Goal: Task Accomplishment & Management: Manage account settings

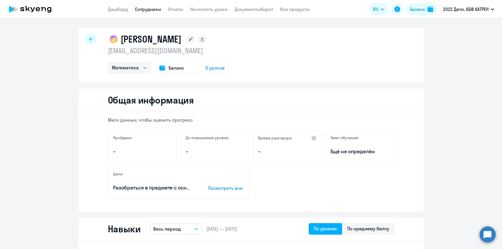
select select "math"
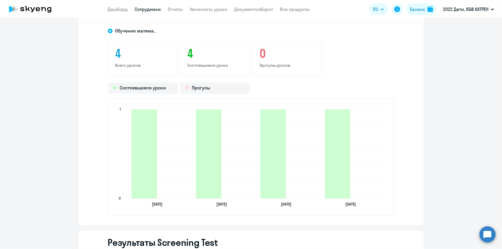
click at [142, 7] on link "Сотрудники" at bounding box center [148, 9] width 26 height 6
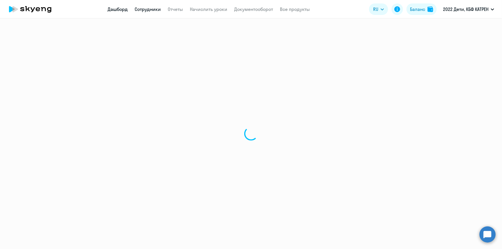
click at [119, 9] on link "Дашборд" at bounding box center [118, 9] width 20 height 6
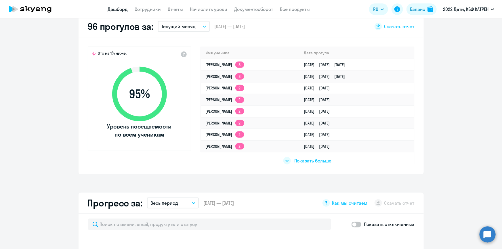
scroll to position [183, 0]
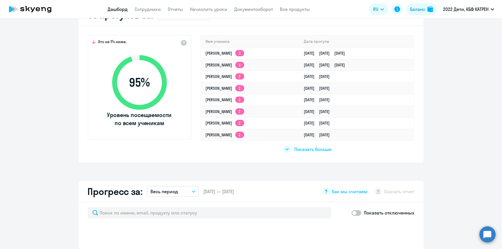
click at [311, 149] on span "Показать больше" at bounding box center [313, 149] width 37 height 6
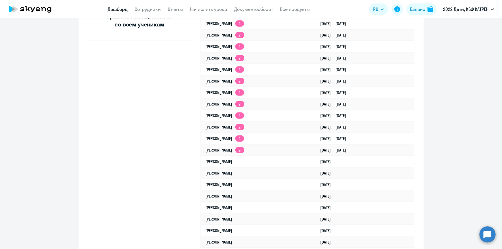
select select "30"
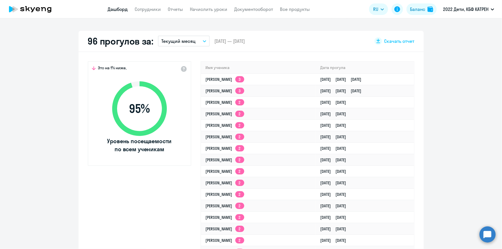
scroll to position [0, 0]
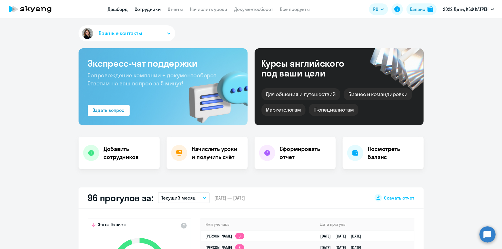
click at [141, 7] on link "Сотрудники" at bounding box center [148, 9] width 26 height 6
select select "30"
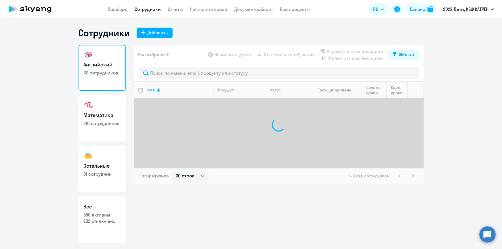
click at [98, 219] on p "232 отключено" at bounding box center [102, 221] width 37 height 6
select select "30"
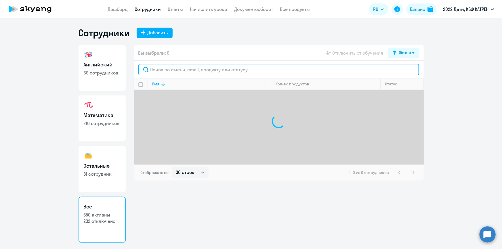
click at [191, 70] on input "text" at bounding box center [278, 70] width 281 height 12
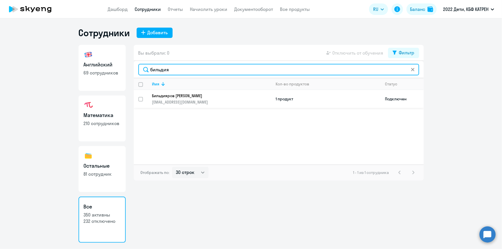
type input "бильдия"
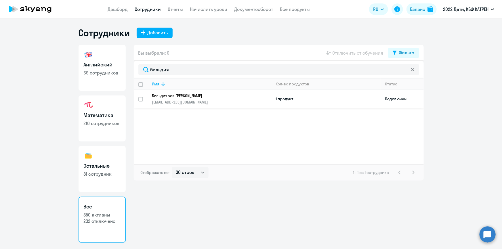
click at [181, 94] on p "Бильдияров [PERSON_NAME]" at bounding box center [207, 95] width 111 height 5
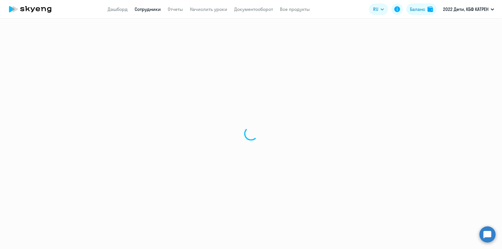
select select "math"
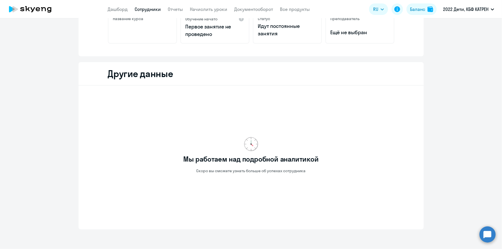
scroll to position [26, 0]
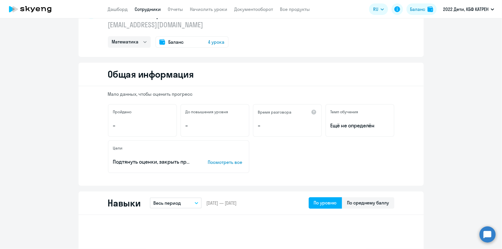
click at [483, 238] on circle at bounding box center [488, 235] width 16 height 16
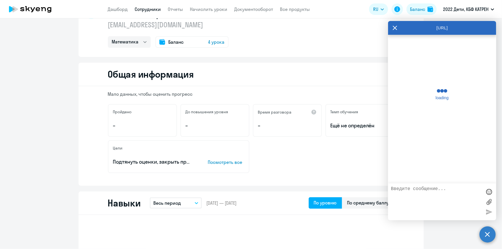
click at [426, 191] on textarea at bounding box center [436, 202] width 91 height 31
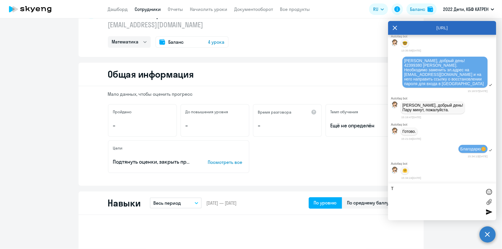
scroll to position [19545, 0]
type textarea "Т"
click at [136, 6] on link "Сотрудники" at bounding box center [148, 9] width 26 height 6
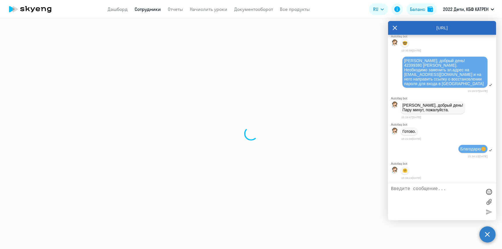
select select "30"
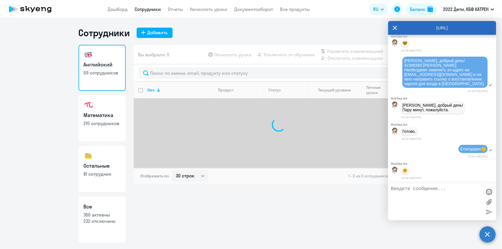
click at [101, 220] on p "232 отключено" at bounding box center [102, 221] width 37 height 6
select select "30"
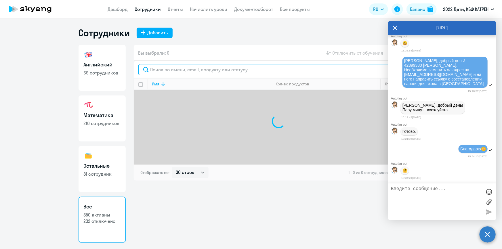
click at [177, 71] on input "text" at bounding box center [278, 70] width 281 height 12
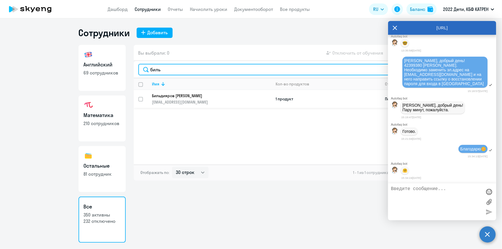
type input "биль"
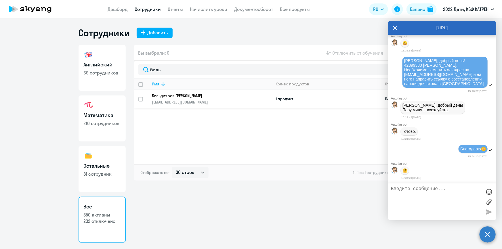
click at [139, 98] on input "select row 42304129" at bounding box center [144, 103] width 12 height 12
checkbox input "true"
click at [395, 29] on icon at bounding box center [395, 28] width 5 height 14
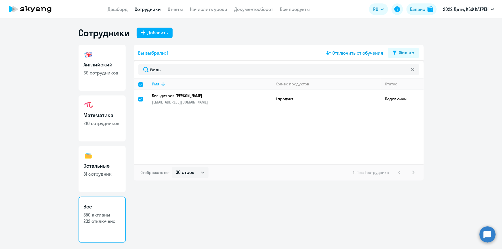
click at [354, 54] on span "Отключить от обучения" at bounding box center [358, 53] width 51 height 7
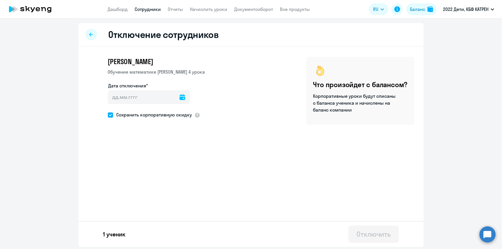
click at [180, 98] on icon at bounding box center [183, 97] width 6 height 6
click at [162, 186] on span "26" at bounding box center [162, 186] width 10 height 10
type input "[DATE]"
click at [112, 115] on span at bounding box center [110, 115] width 5 height 5
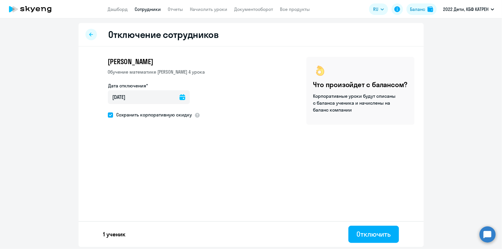
click at [108, 115] on input "Сохранить корпоративную скидку" at bounding box center [108, 115] width 0 height 0
checkbox input "false"
click at [364, 235] on div "Отключить" at bounding box center [374, 234] width 34 height 9
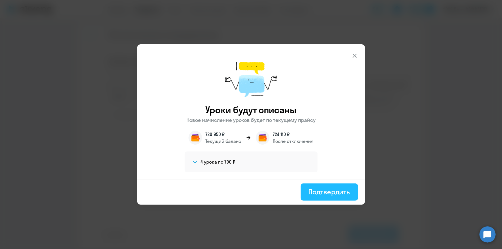
click at [325, 192] on div "Подтвердить" at bounding box center [329, 191] width 41 height 9
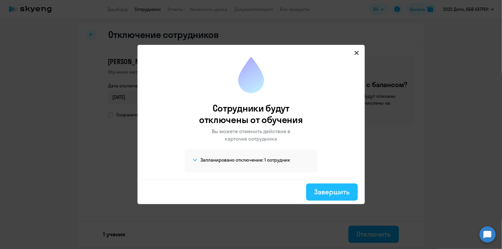
click at [332, 193] on div "Завершить" at bounding box center [331, 191] width 35 height 9
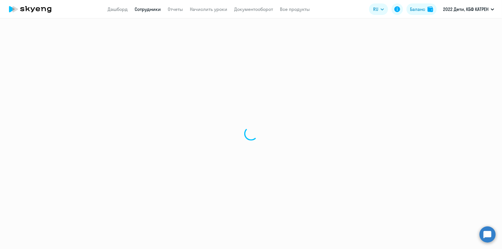
select select "30"
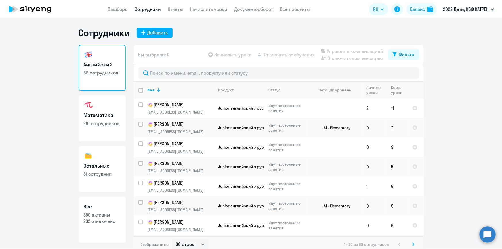
click at [94, 218] on p "350 активны" at bounding box center [102, 215] width 37 height 6
select select "30"
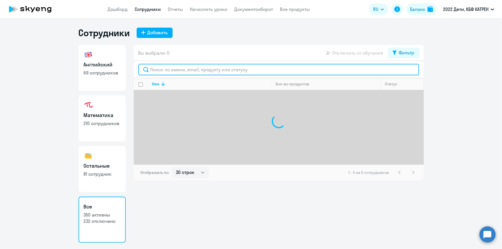
click at [157, 72] on input "text" at bounding box center [278, 70] width 281 height 12
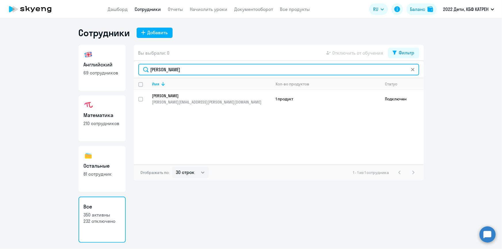
type input "[PERSON_NAME]"
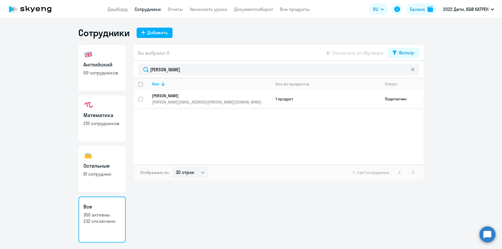
drag, startPoint x: 176, startPoint y: 110, endPoint x: 173, endPoint y: 95, distance: 14.6
click at [173, 95] on p "[PERSON_NAME]" at bounding box center [207, 95] width 111 height 5
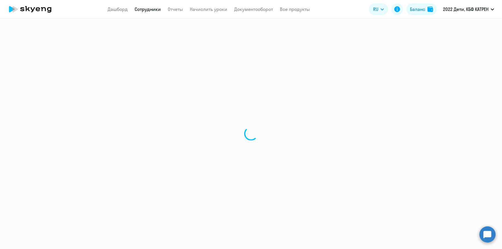
select select "english"
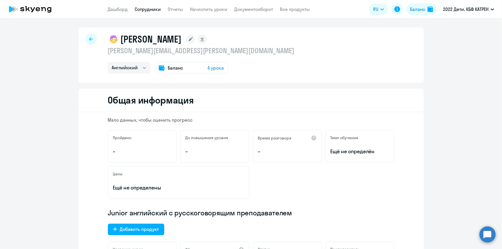
click at [142, 9] on link "Сотрудники" at bounding box center [148, 9] width 26 height 6
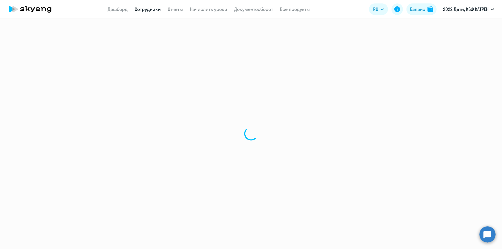
select select "30"
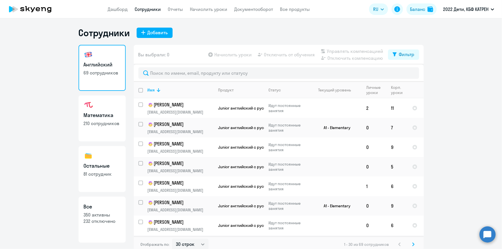
drag, startPoint x: 93, startPoint y: 223, endPoint x: 98, endPoint y: 211, distance: 13.7
click at [93, 223] on p "232 отключено" at bounding box center [102, 221] width 37 height 6
select select "30"
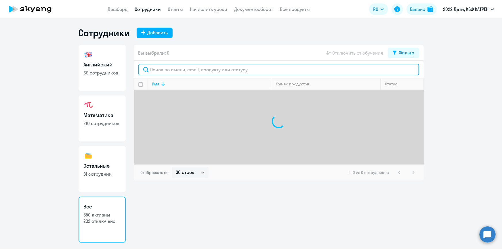
click at [165, 72] on input "text" at bounding box center [278, 70] width 281 height 12
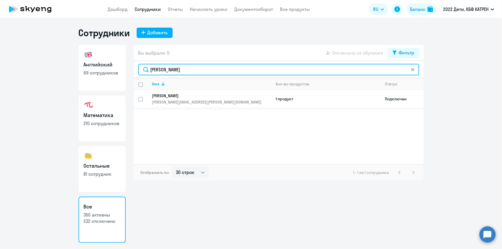
type input "[PERSON_NAME]"
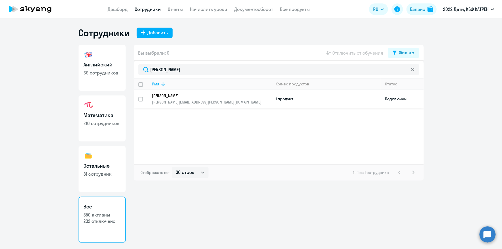
click at [189, 94] on p "[PERSON_NAME]" at bounding box center [207, 95] width 111 height 5
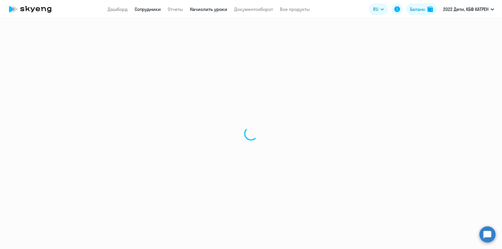
select select "english"
select select "30"
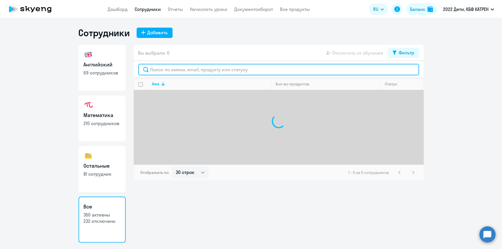
click at [163, 72] on input "text" at bounding box center [278, 70] width 281 height 12
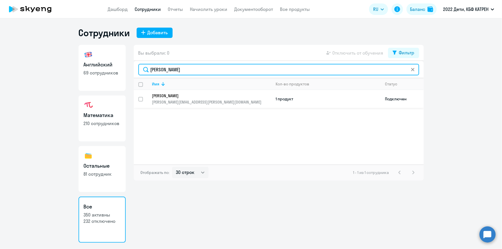
type input "[PERSON_NAME]"
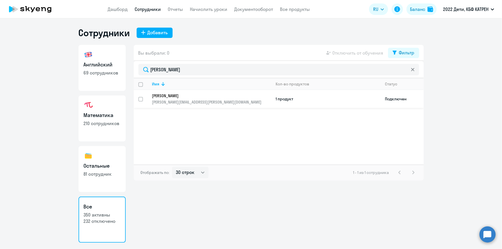
click at [141, 98] on input "select row 42370104" at bounding box center [144, 103] width 12 height 12
checkbox input "true"
click at [351, 52] on span "Отключить от обучения" at bounding box center [358, 53] width 51 height 7
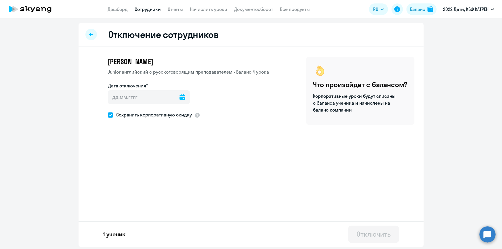
click at [111, 115] on span at bounding box center [110, 115] width 5 height 5
click at [108, 115] on input "Сохранить корпоративную скидку" at bounding box center [108, 115] width 0 height 0
checkbox input "false"
click at [180, 97] on icon at bounding box center [183, 97] width 6 height 6
click at [162, 186] on span "26" at bounding box center [162, 186] width 10 height 10
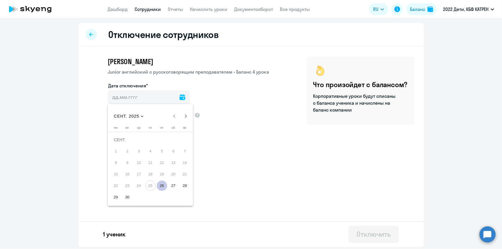
type input "[DATE]"
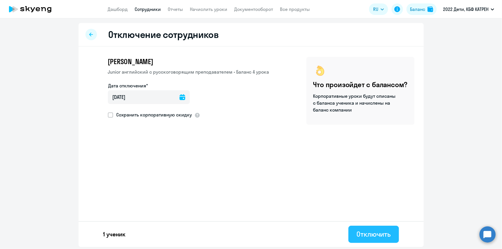
click at [380, 233] on div "Отключить" at bounding box center [374, 234] width 34 height 9
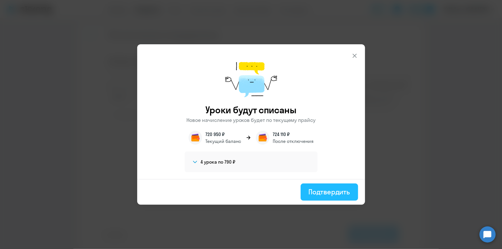
click at [331, 190] on div "Подтвердить" at bounding box center [329, 191] width 41 height 9
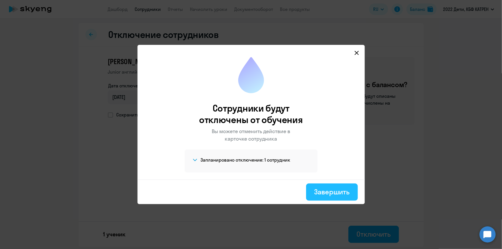
click at [327, 193] on div "Завершить" at bounding box center [331, 191] width 35 height 9
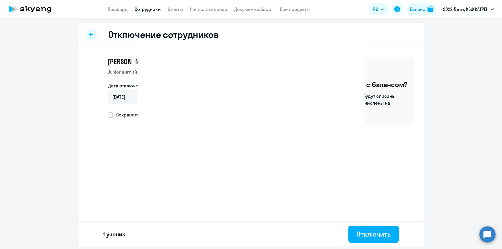
select select "30"
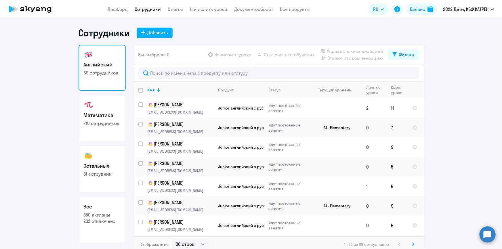
click at [100, 208] on h3 "Все" at bounding box center [102, 206] width 37 height 7
select select "30"
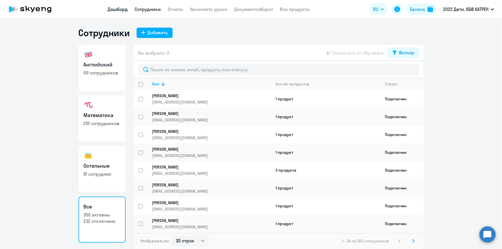
click at [111, 10] on link "Дашборд" at bounding box center [118, 9] width 20 height 6
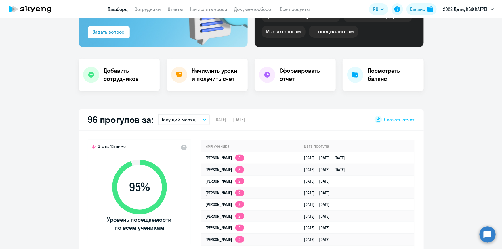
scroll to position [157, 0]
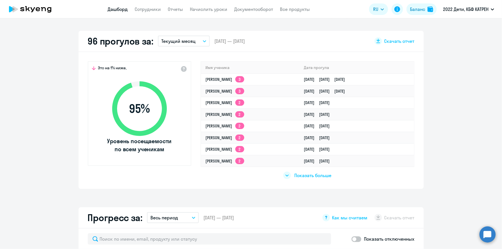
click at [320, 174] on span "Показать больше" at bounding box center [313, 175] width 37 height 6
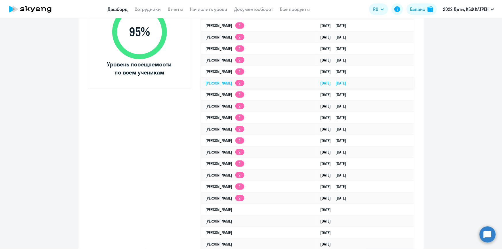
scroll to position [236, 0]
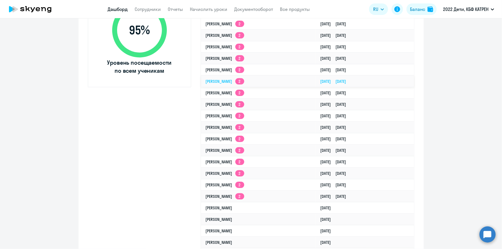
select select "30"
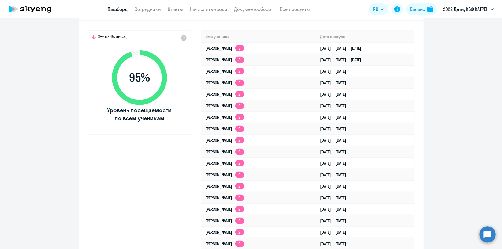
scroll to position [131, 0]
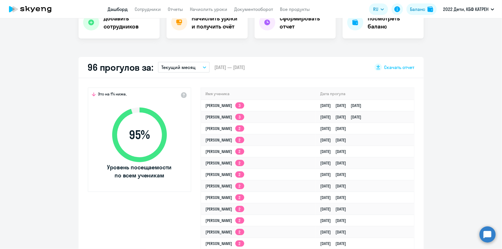
click at [490, 236] on circle at bounding box center [488, 235] width 16 height 16
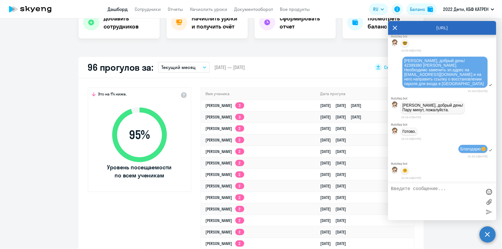
scroll to position [0, 0]
click at [419, 190] on textarea at bounding box center [436, 202] width 91 height 31
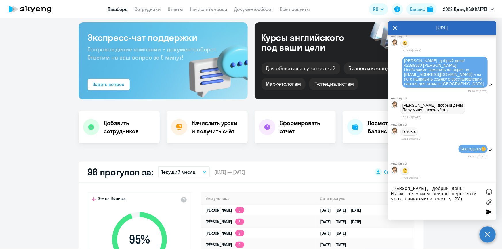
drag, startPoint x: 446, startPoint y: 201, endPoint x: 436, endPoint y: 201, distance: 9.5
click at [436, 201] on textarea "[PERSON_NAME], добрый день! Мы же не можем сейчас перенести урок (выключили све…" at bounding box center [436, 202] width 91 height 31
click at [434, 204] on textarea "[PERSON_NAME], добрый день! Мы же не можем сейчас перенести урок (выключили эле…" at bounding box center [436, 202] width 91 height 31
drag, startPoint x: 406, startPoint y: 199, endPoint x: 408, endPoint y: 205, distance: 6.6
click at [408, 205] on textarea "[PERSON_NAME], добрый день! Мы же не можем сейчас перенести урок (выключили эле…" at bounding box center [436, 202] width 91 height 31
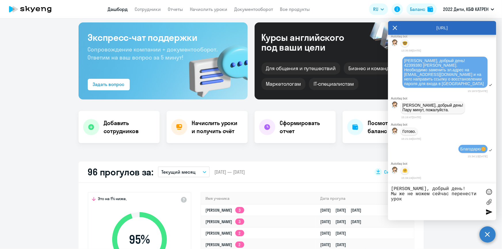
type textarea "[PERSON_NAME], добрый день! Мы же не можем сейчас перенести урок"
drag, startPoint x: 415, startPoint y: 202, endPoint x: 388, endPoint y: 187, distance: 30.5
click at [388, 187] on body "Дашборд Сотрудники Отчеты Начислить уроки Документооборот Все продукты Дашборд …" at bounding box center [251, 124] width 502 height 249
click at [140, 10] on link "Сотрудники" at bounding box center [148, 9] width 26 height 6
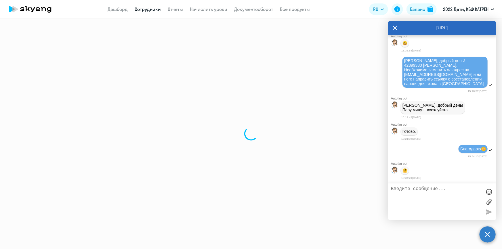
select select "30"
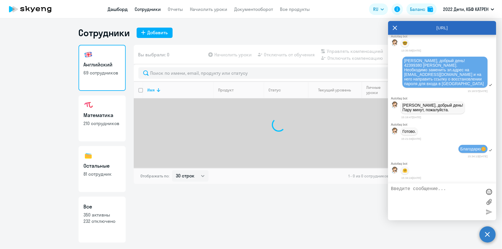
click at [126, 9] on link "Дашборд" at bounding box center [118, 9] width 20 height 6
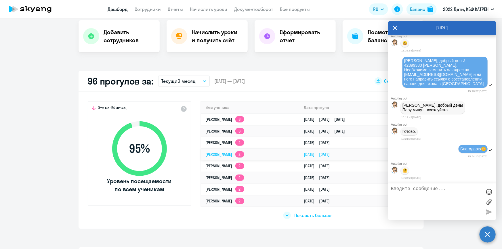
scroll to position [131, 0]
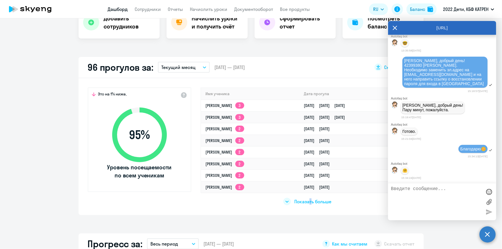
click at [309, 201] on span "Показать больше" at bounding box center [313, 202] width 37 height 6
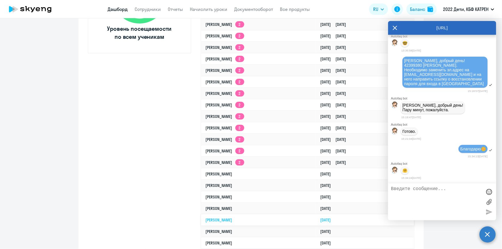
scroll to position [288, 0]
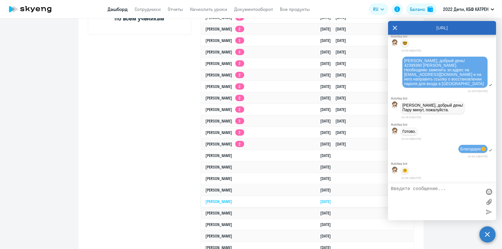
select select "30"
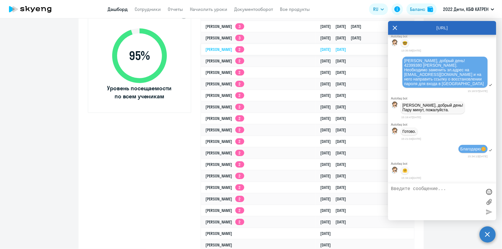
scroll to position [209, 0]
click at [396, 26] on icon at bounding box center [395, 28] width 5 height 14
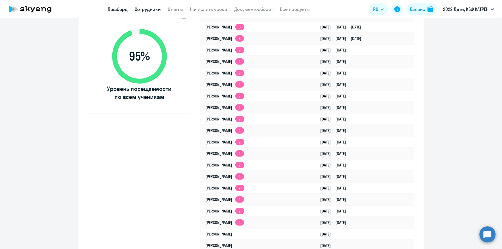
click at [152, 9] on link "Сотрудники" at bounding box center [148, 9] width 26 height 6
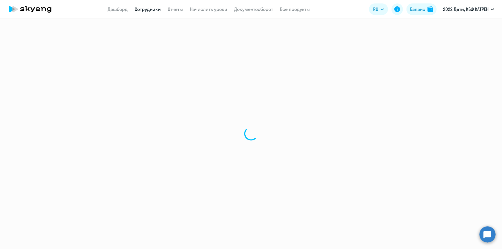
select select "30"
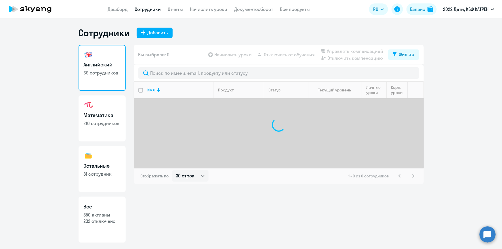
click at [98, 227] on link "Все 350 активны 232 отключено" at bounding box center [102, 220] width 47 height 46
select select "30"
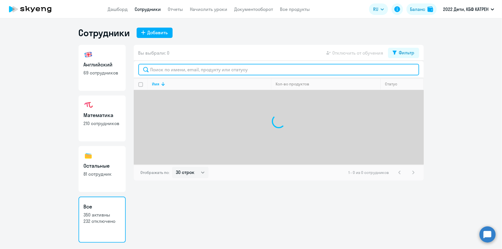
click at [169, 72] on input "text" at bounding box center [278, 70] width 281 height 12
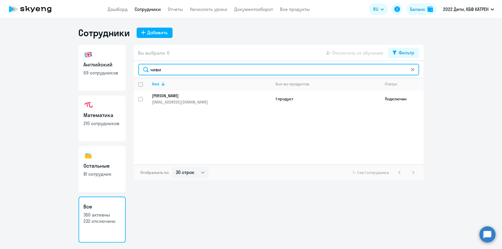
type input "чиви"
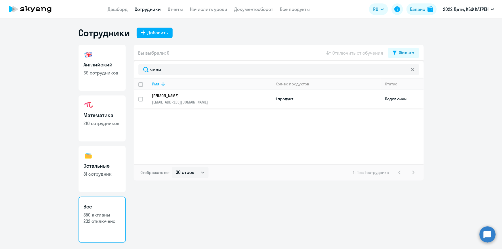
click at [176, 98] on link "[PERSON_NAME] [EMAIL_ADDRESS][DOMAIN_NAME]" at bounding box center [211, 99] width 119 height 12
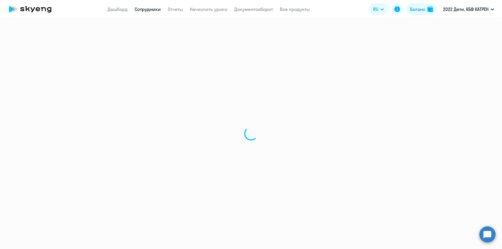
select select "math"
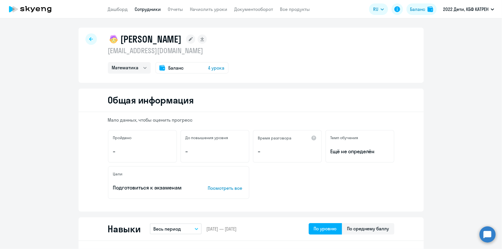
select select "30"
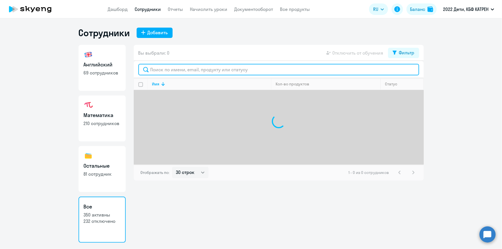
click at [162, 68] on input "text" at bounding box center [278, 70] width 281 height 12
type input "андрия"
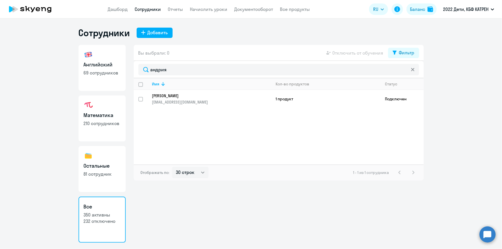
click at [176, 95] on p "[PERSON_NAME]" at bounding box center [207, 95] width 111 height 5
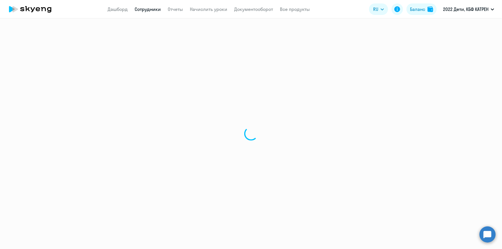
select select "others"
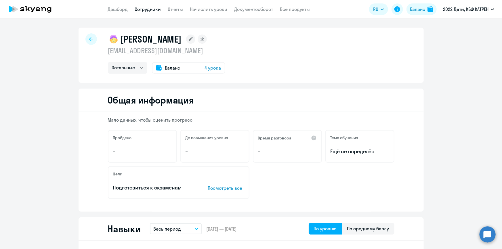
click at [143, 9] on link "Сотрудники" at bounding box center [148, 9] width 26 height 6
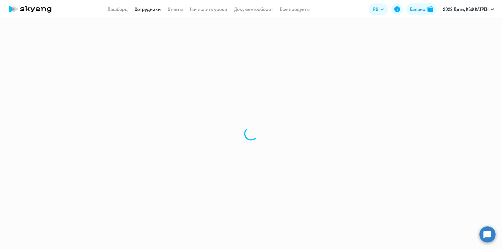
select select "30"
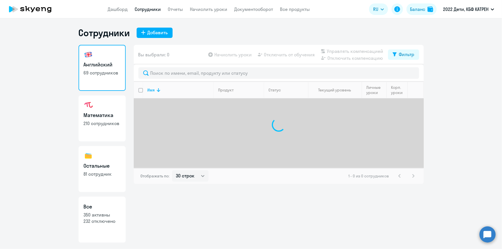
click at [110, 225] on link "Все 350 активны 232 отключено" at bounding box center [102, 220] width 47 height 46
select select "30"
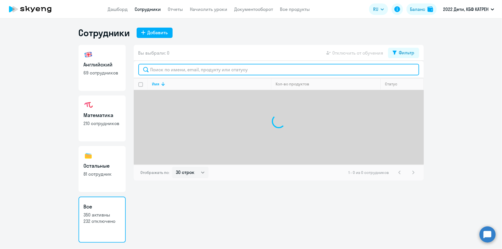
click at [176, 70] on input "text" at bounding box center [278, 70] width 281 height 12
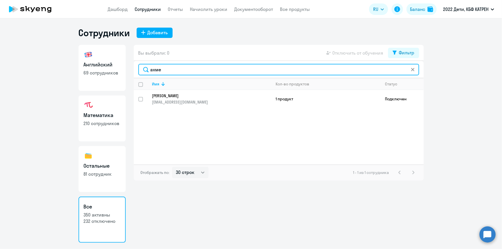
type input "ахме"
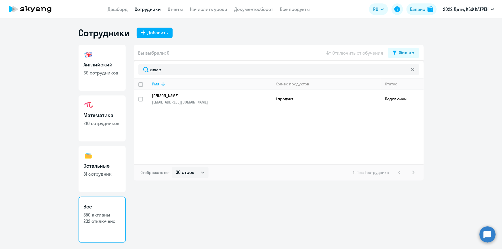
click at [174, 96] on p "[PERSON_NAME]" at bounding box center [207, 95] width 111 height 5
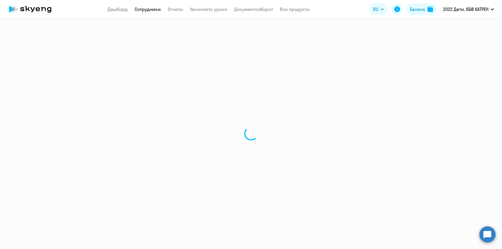
select select "others"
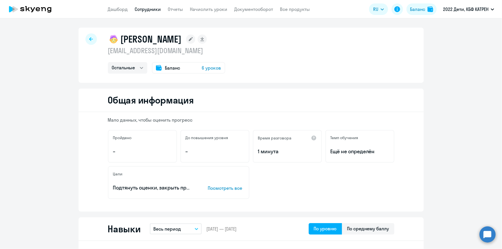
select select "30"
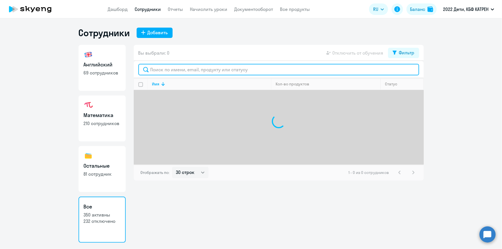
click at [158, 69] on input "text" at bounding box center [278, 70] width 281 height 12
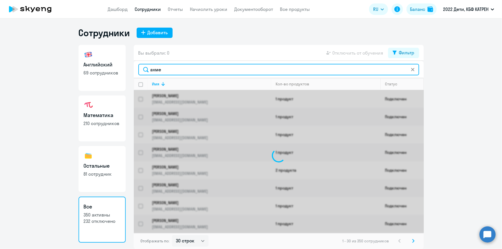
type input "ахмет"
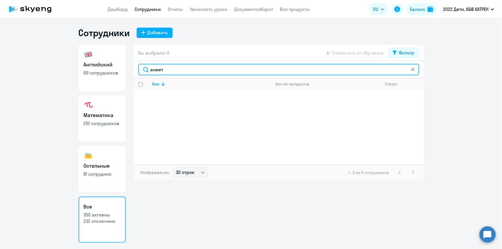
drag, startPoint x: 171, startPoint y: 71, endPoint x: 144, endPoint y: 70, distance: 27.7
click at [144, 70] on input "ахмет" at bounding box center [278, 70] width 281 height 12
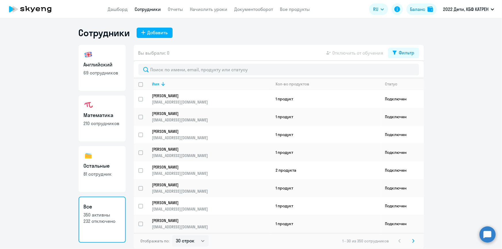
click at [151, 8] on link "Сотрудники" at bounding box center [148, 9] width 26 height 6
select select "30"
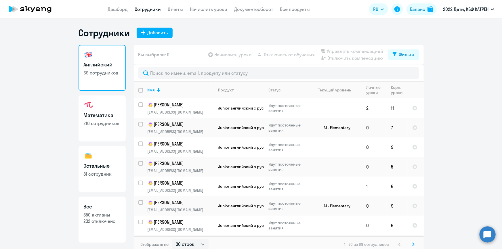
click at [105, 219] on p "232 отключено" at bounding box center [102, 221] width 37 height 6
select select "30"
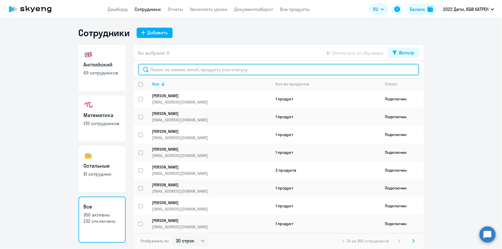
click at [163, 67] on input "text" at bounding box center [278, 70] width 281 height 12
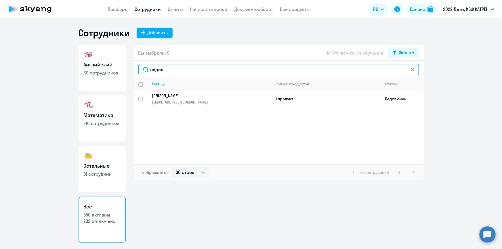
type input "надел"
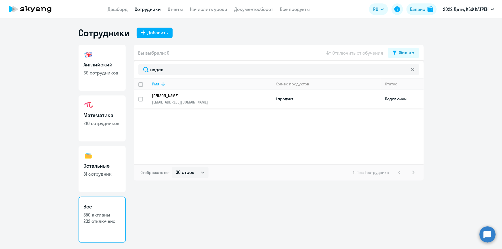
click at [165, 97] on p "[PERSON_NAME]" at bounding box center [207, 95] width 111 height 5
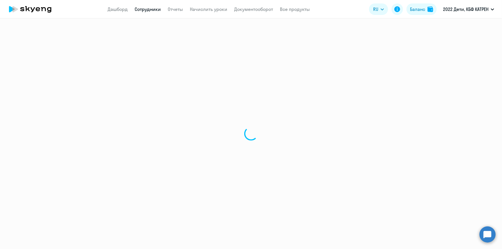
select select "math"
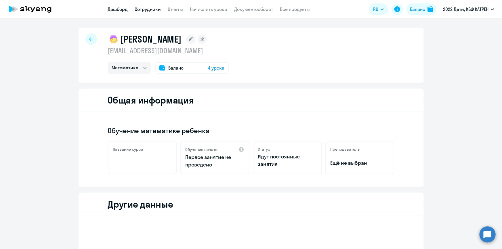
click at [127, 9] on link "Дашборд" at bounding box center [118, 9] width 20 height 6
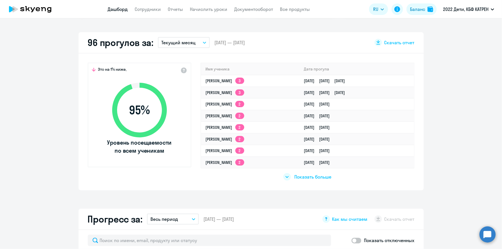
scroll to position [157, 0]
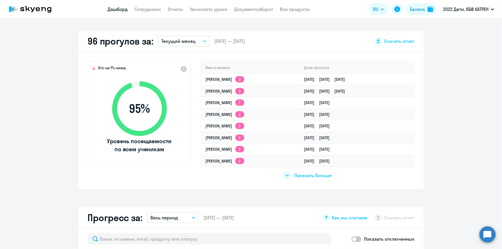
click at [305, 174] on span "Показать больше" at bounding box center [313, 175] width 37 height 6
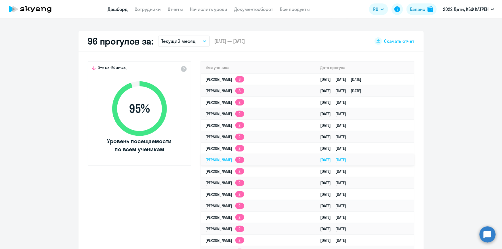
select select "30"
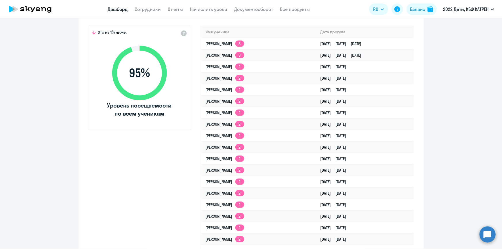
scroll to position [183, 0]
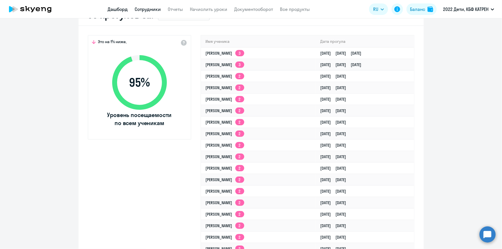
click at [145, 10] on link "Сотрудники" at bounding box center [148, 9] width 26 height 6
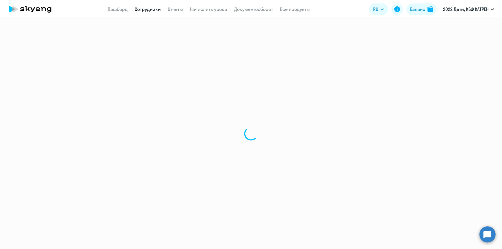
select select "30"
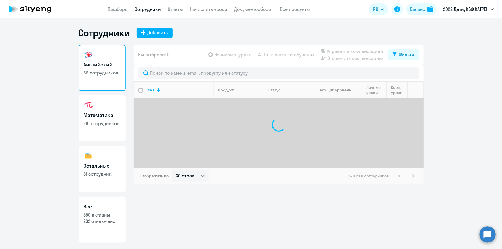
click at [100, 215] on p "350 активны" at bounding box center [102, 215] width 37 height 6
select select "30"
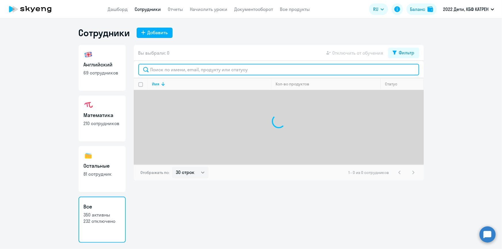
click at [177, 70] on input "text" at bounding box center [278, 70] width 281 height 12
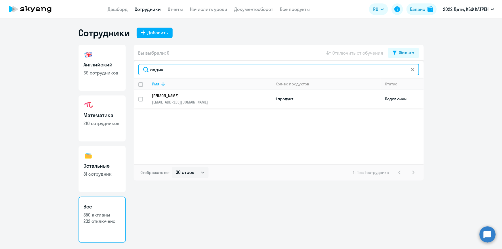
type input "садик"
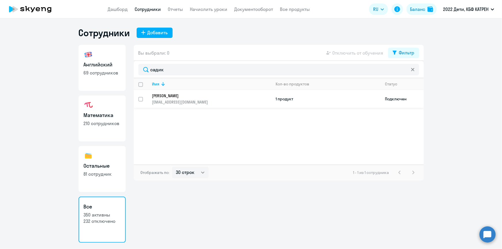
click at [183, 95] on p "[PERSON_NAME]" at bounding box center [207, 95] width 111 height 5
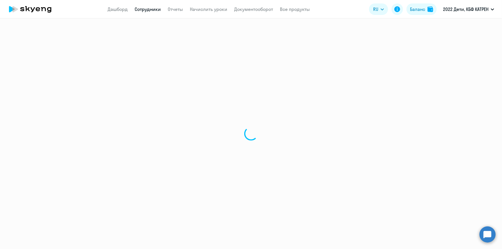
select select "math"
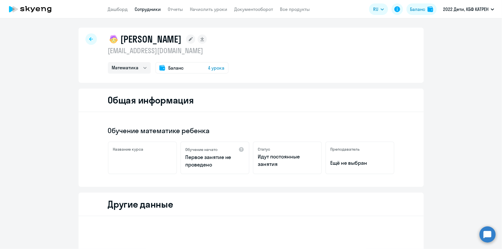
click at [146, 8] on link "Сотрудники" at bounding box center [148, 9] width 26 height 6
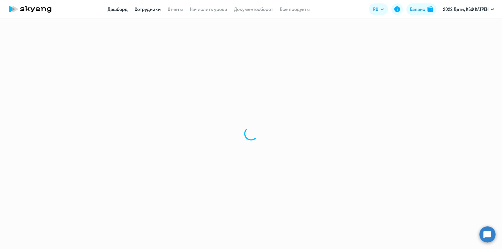
select select "30"
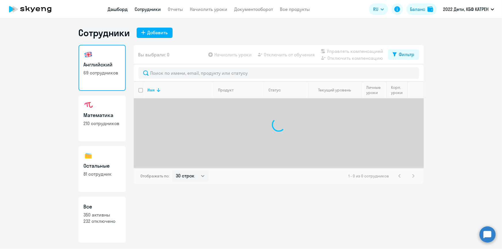
click at [118, 10] on link "Дашборд" at bounding box center [118, 9] width 20 height 6
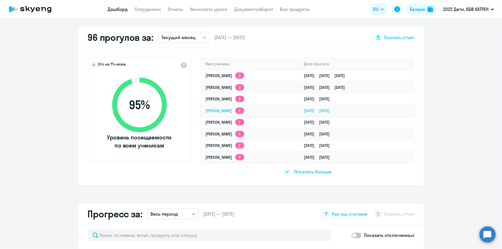
scroll to position [157, 0]
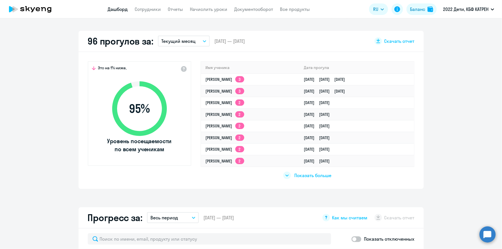
click at [306, 173] on span "Показать больше" at bounding box center [313, 175] width 37 height 6
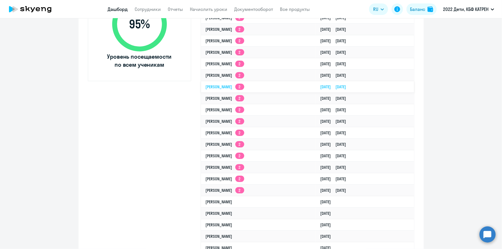
scroll to position [236, 0]
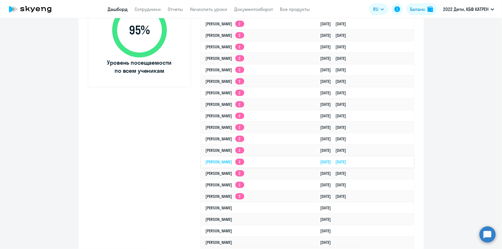
select select "30"
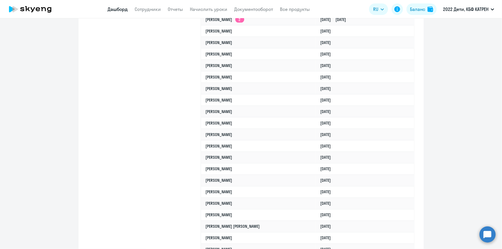
scroll to position [392, 0]
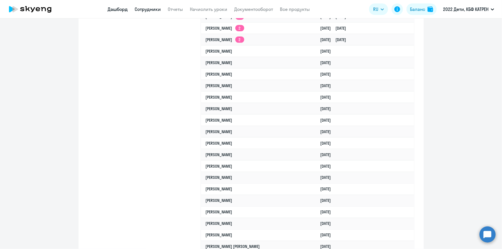
click at [140, 8] on link "Сотрудники" at bounding box center [148, 9] width 26 height 6
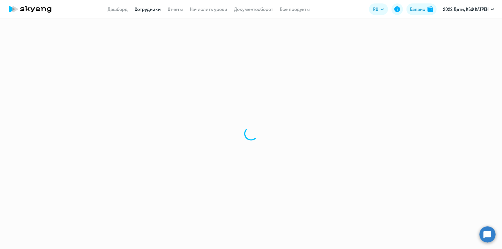
select select "30"
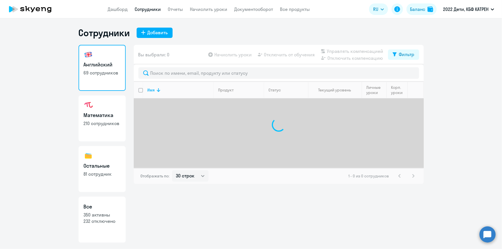
click at [102, 217] on p "350 активны" at bounding box center [102, 215] width 37 height 6
select select "30"
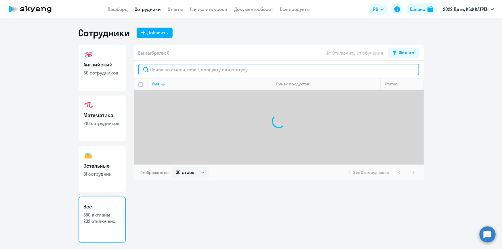
click at [178, 70] on input "text" at bounding box center [278, 70] width 281 height 12
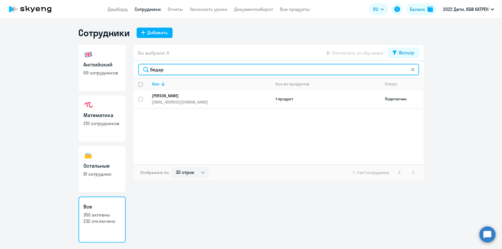
type input "бедар"
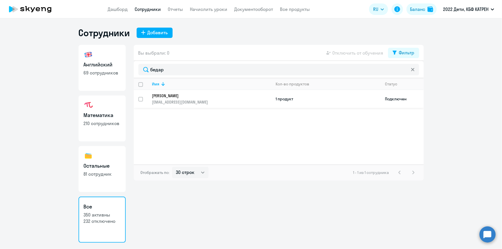
click at [177, 95] on p "[PERSON_NAME]" at bounding box center [207, 95] width 111 height 5
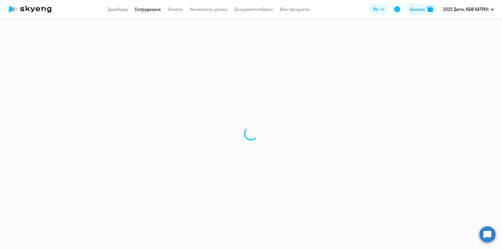
select select "math"
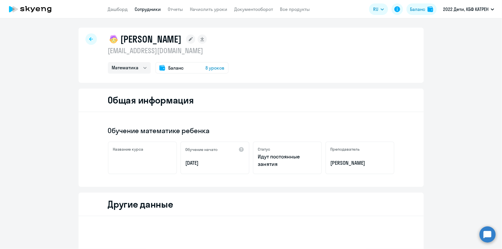
scroll to position [153, 0]
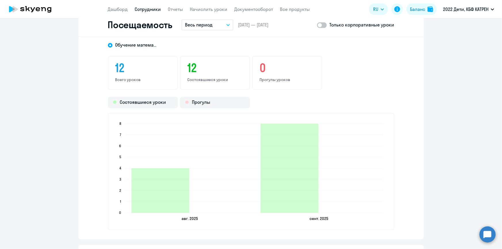
scroll to position [598, 0]
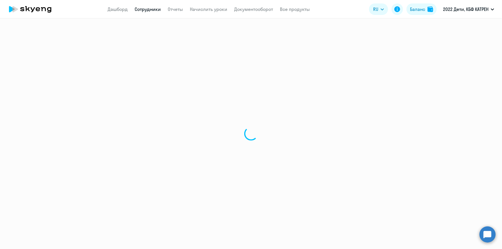
select select "30"
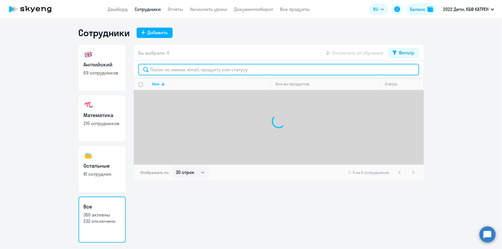
click at [190, 72] on input "text" at bounding box center [278, 70] width 281 height 12
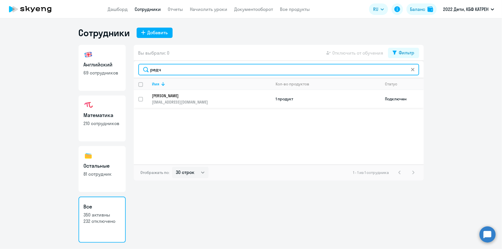
type input "редч"
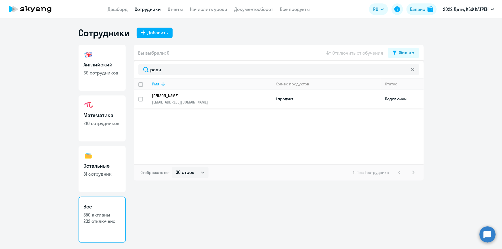
click at [177, 96] on p "[PERSON_NAME]" at bounding box center [207, 95] width 111 height 5
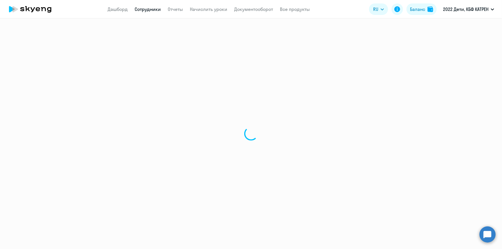
select select "math"
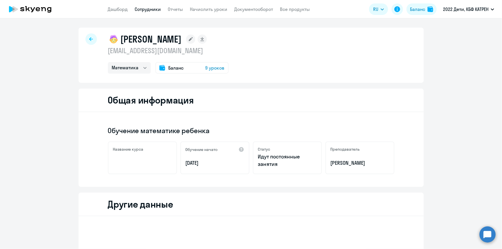
scroll to position [153, 0]
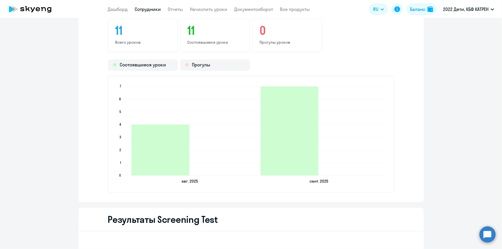
scroll to position [545, 0]
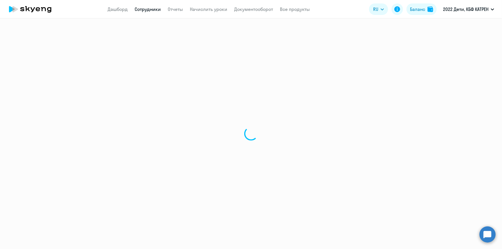
select select "30"
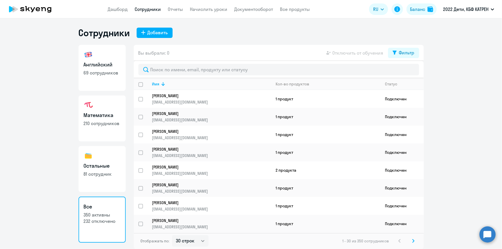
click at [119, 11] on link "Дашборд" at bounding box center [118, 9] width 20 height 6
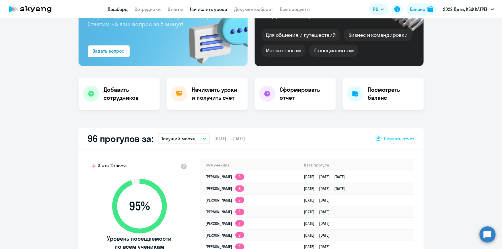
scroll to position [131, 0]
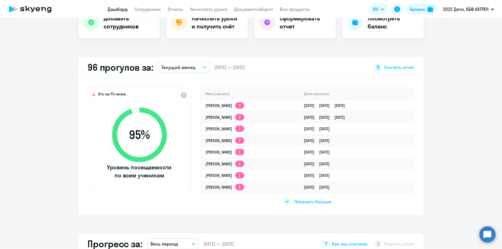
select select "30"
